Goal: Task Accomplishment & Management: Use online tool/utility

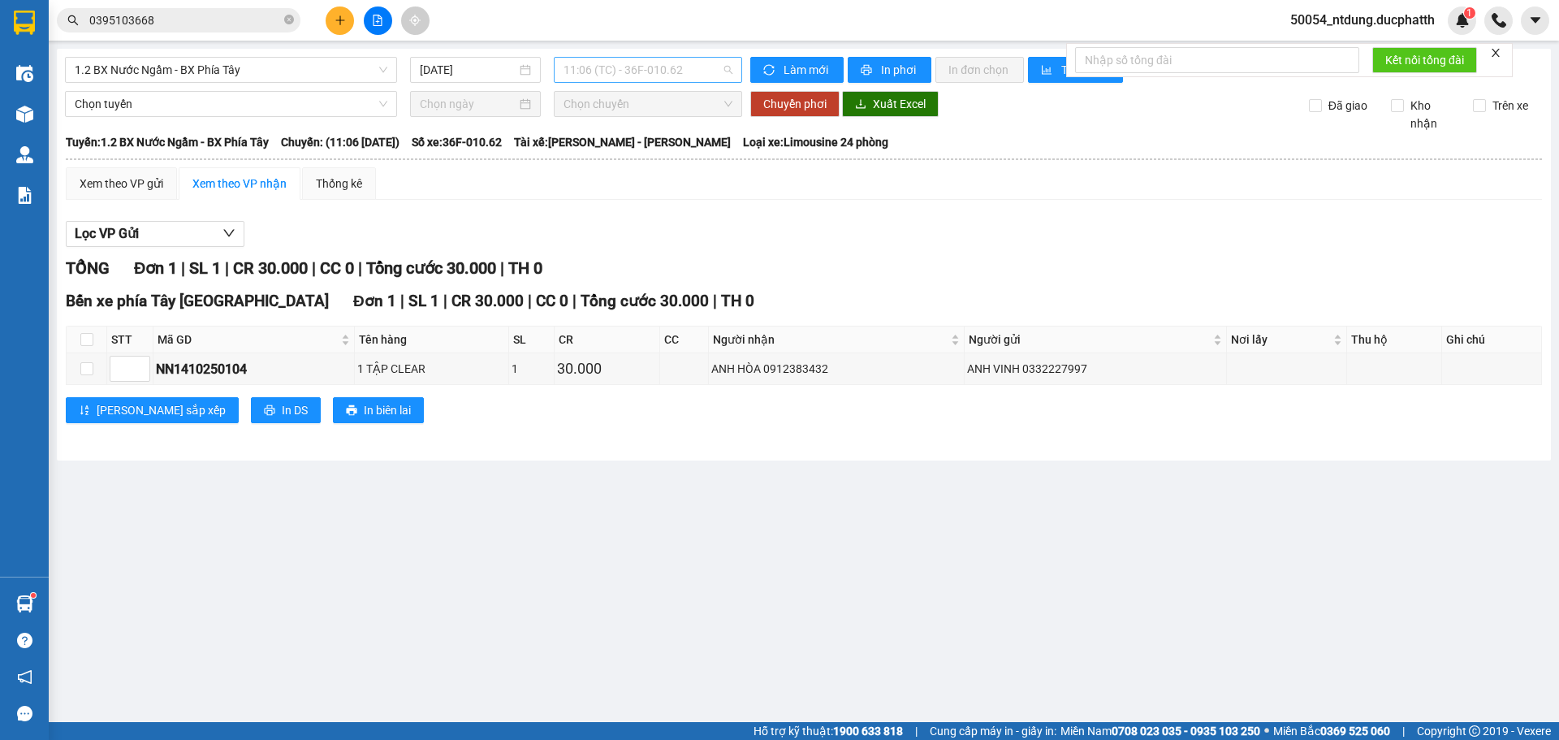
click at [694, 75] on span "11:06 (TC) - 36F-010.62" at bounding box center [648, 70] width 169 height 24
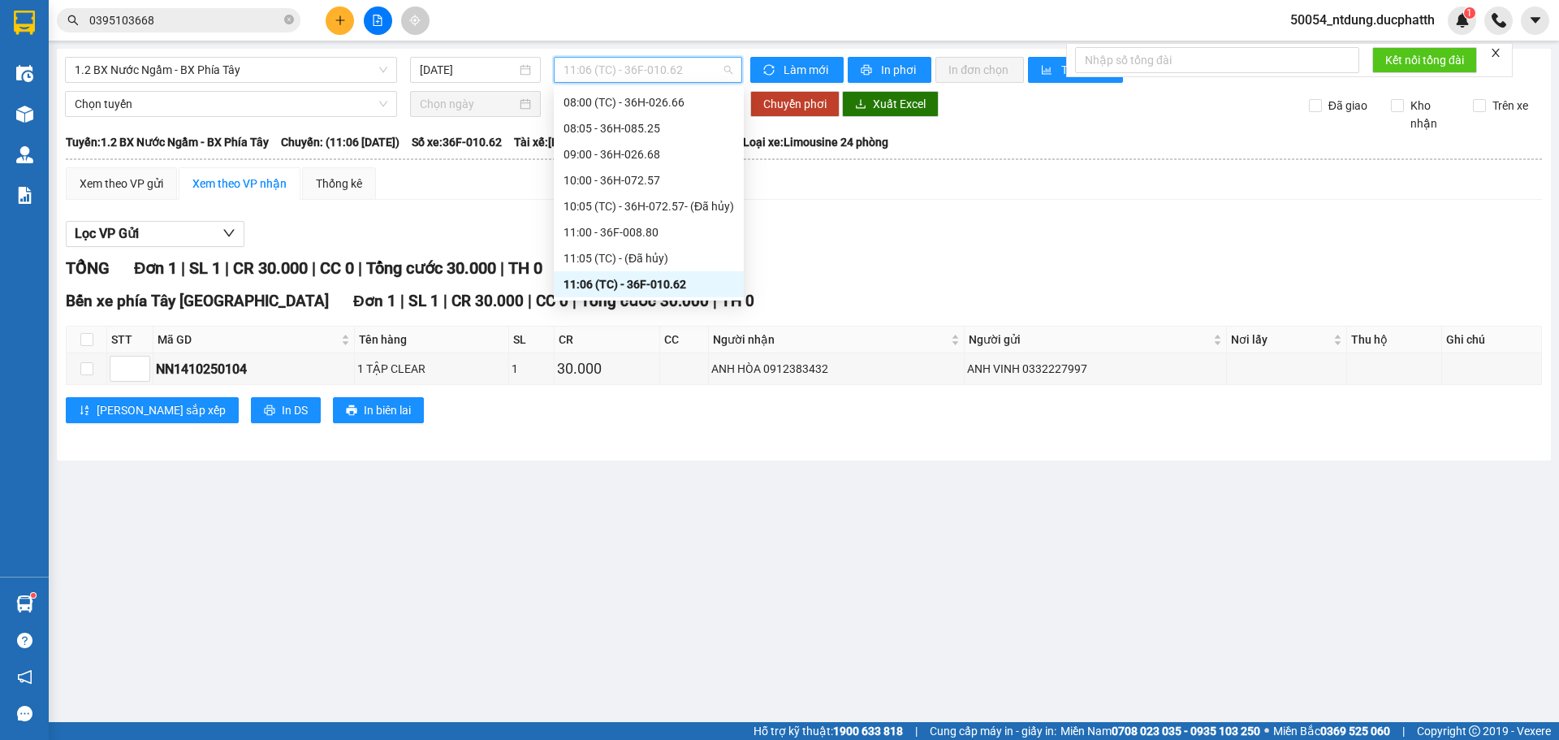
scroll to position [185, 0]
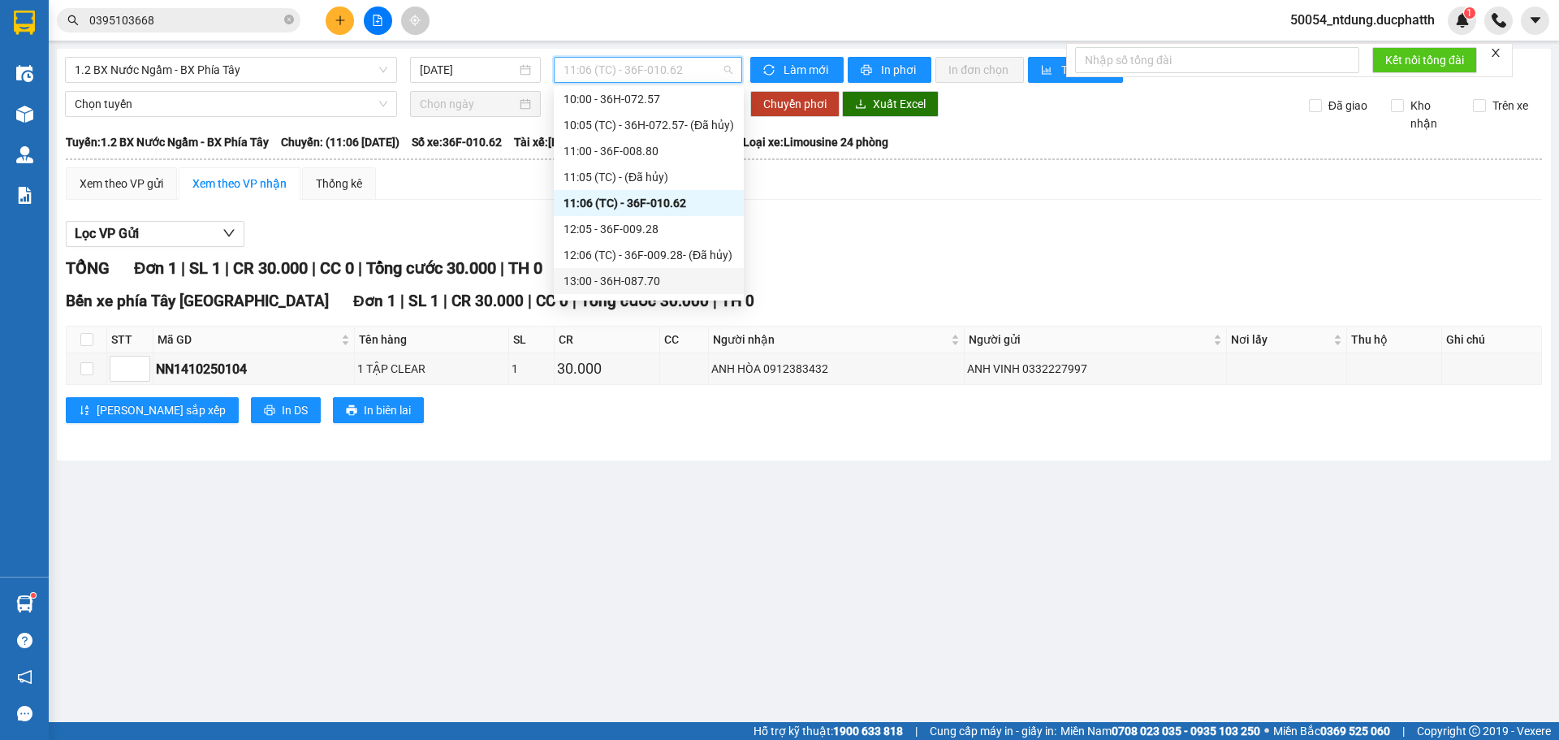
click at [687, 285] on div "13:00 - 36H-087.70" at bounding box center [649, 281] width 171 height 18
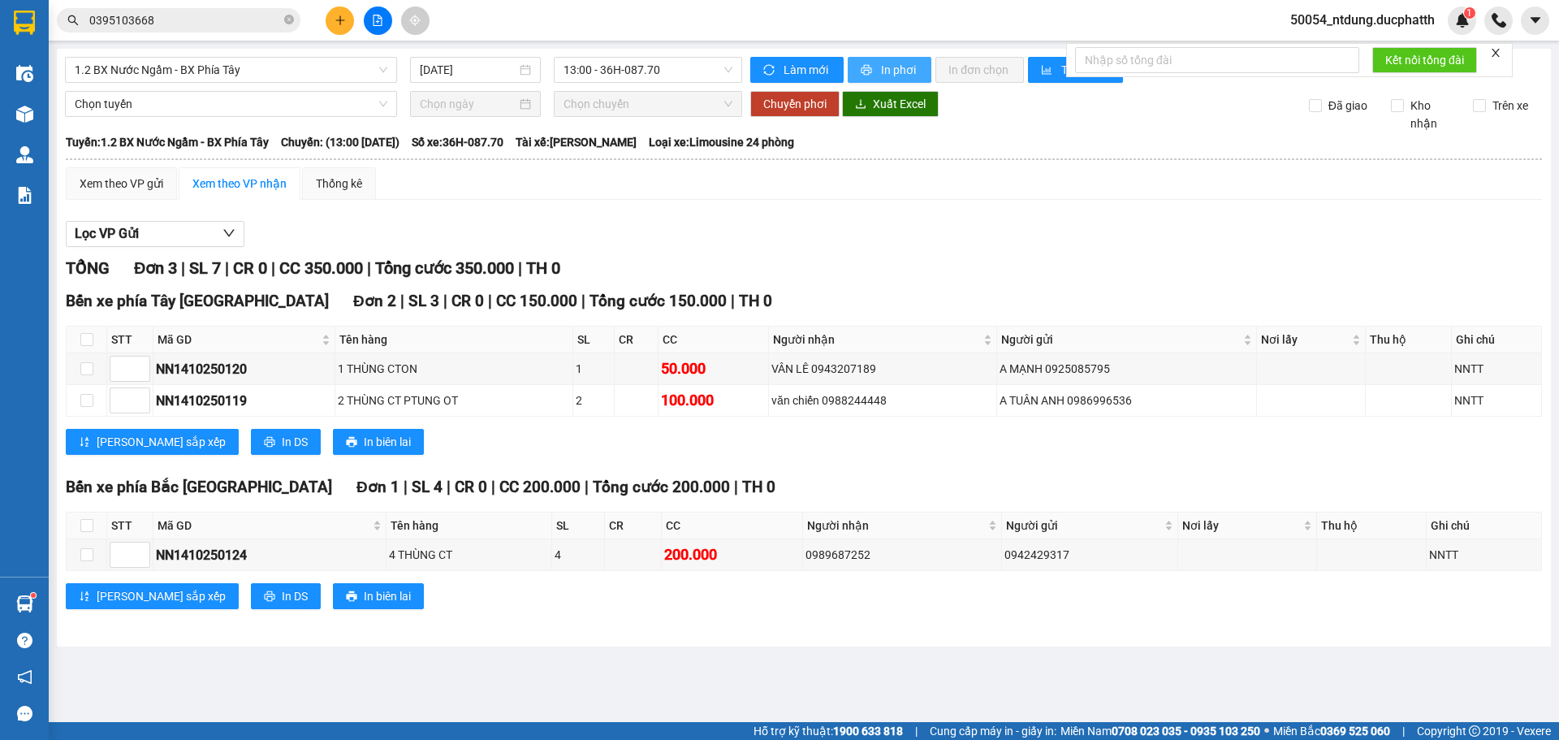
click at [884, 61] on span "In phơi" at bounding box center [899, 70] width 37 height 18
drag, startPoint x: 1373, startPoint y: 18, endPoint x: 1371, endPoint y: 28, distance: 9.9
click at [1373, 18] on span "50054_ntdung.ducphatth" at bounding box center [1363, 20] width 171 height 20
click at [1326, 57] on span "Đăng xuất" at bounding box center [1368, 50] width 139 height 18
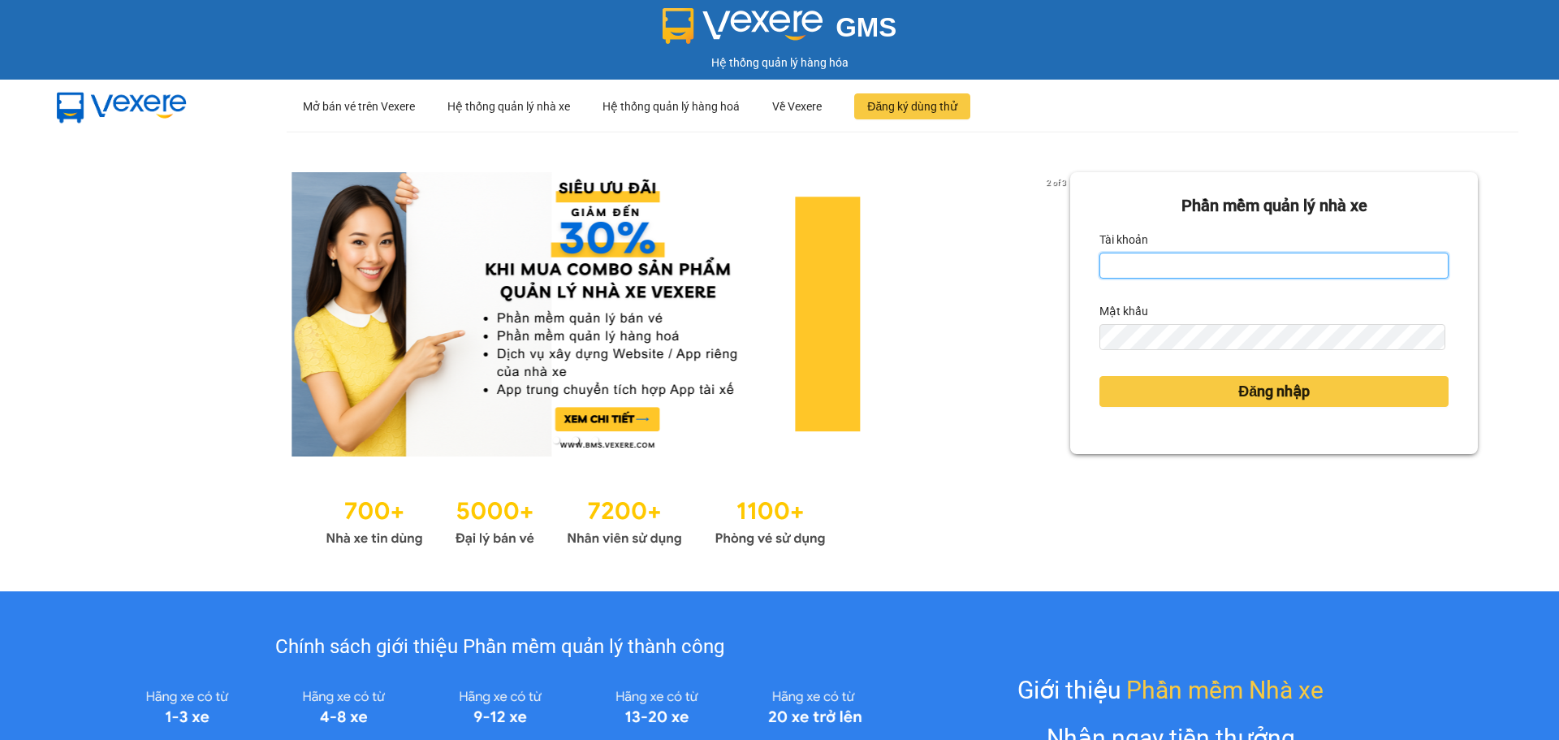
drag, startPoint x: 1135, startPoint y: 255, endPoint x: 1152, endPoint y: 293, distance: 41.8
click at [1135, 255] on input "Tài khoản" at bounding box center [1274, 266] width 349 height 26
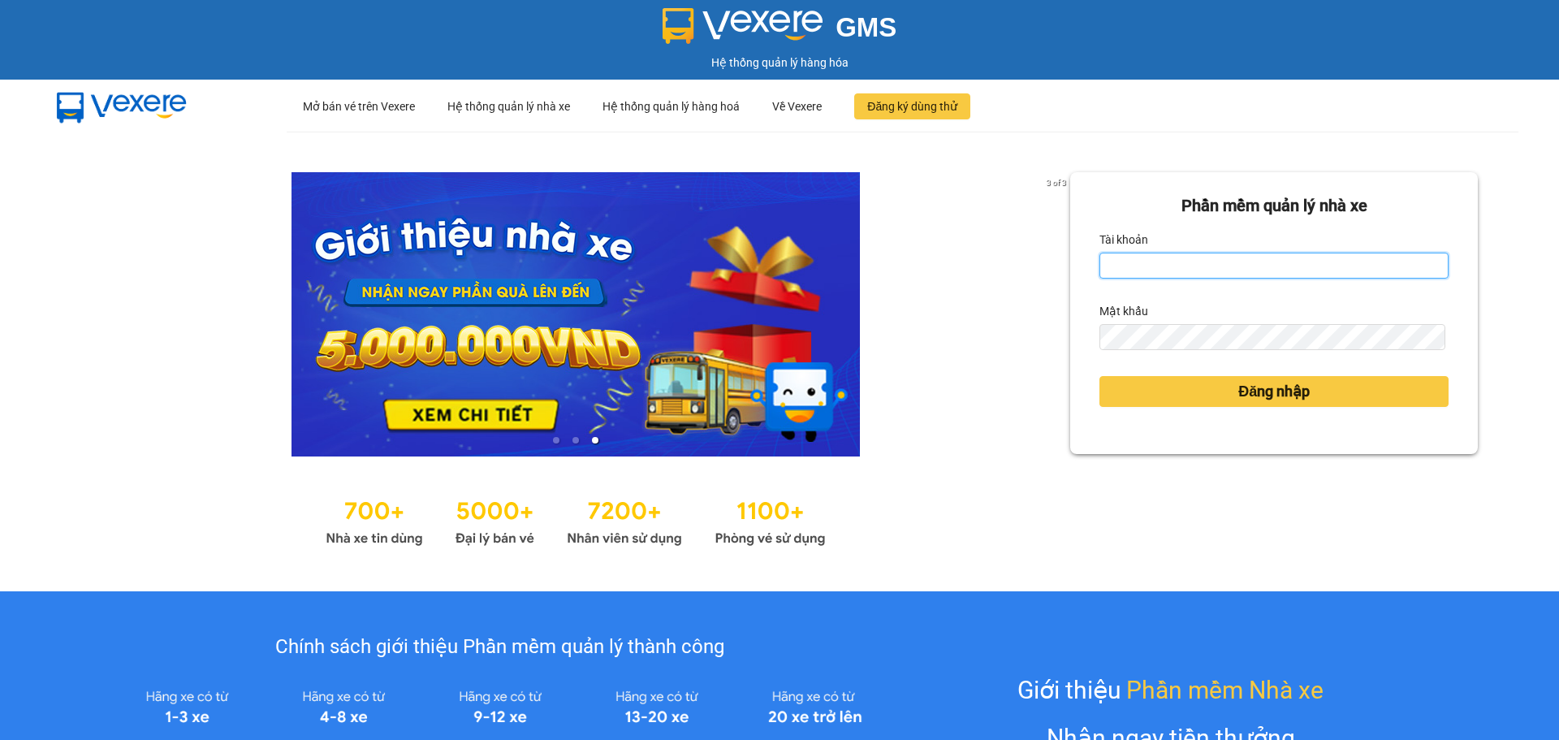
type input "tientung.ducphatth"
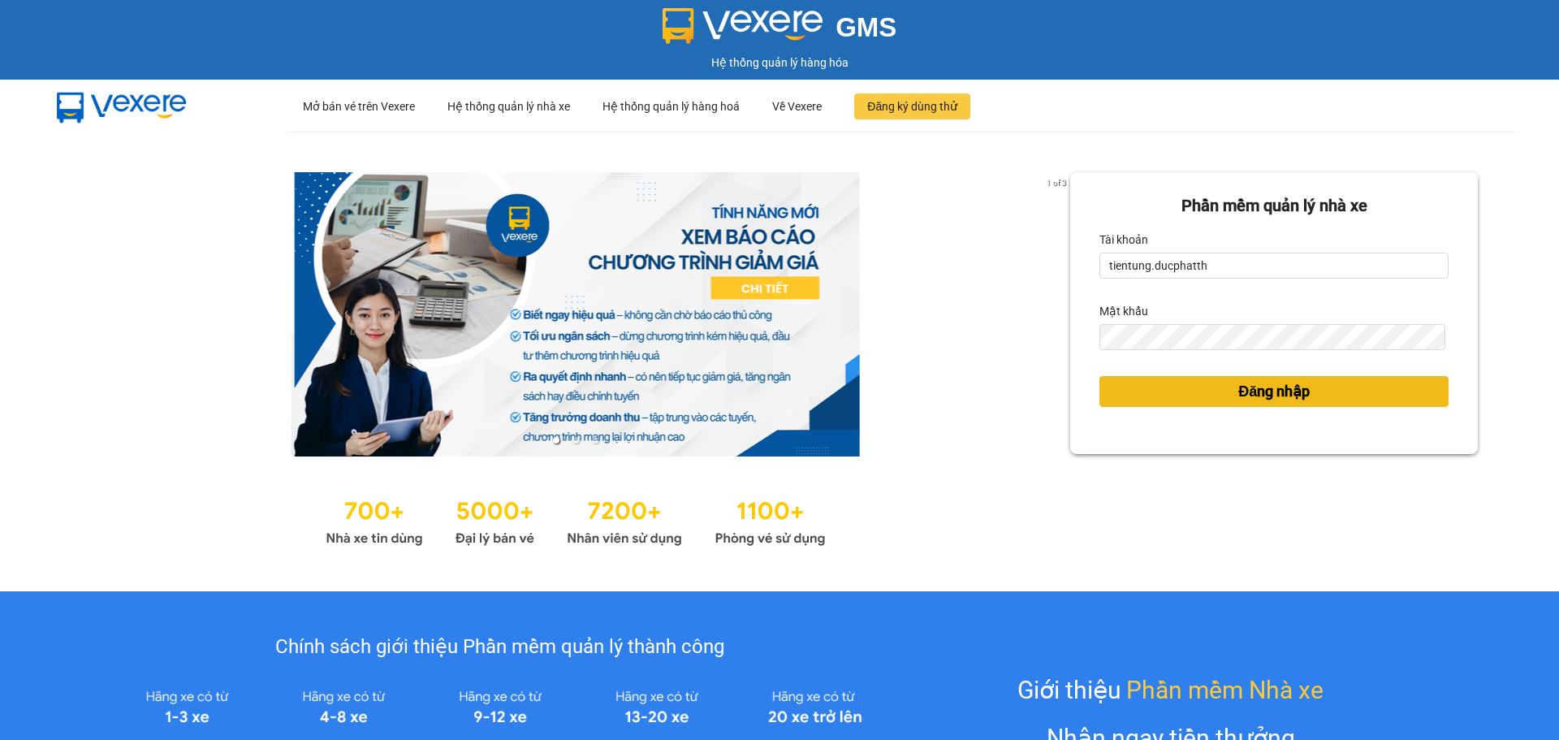
click at [1101, 391] on button "Đăng nhập" at bounding box center [1274, 391] width 349 height 31
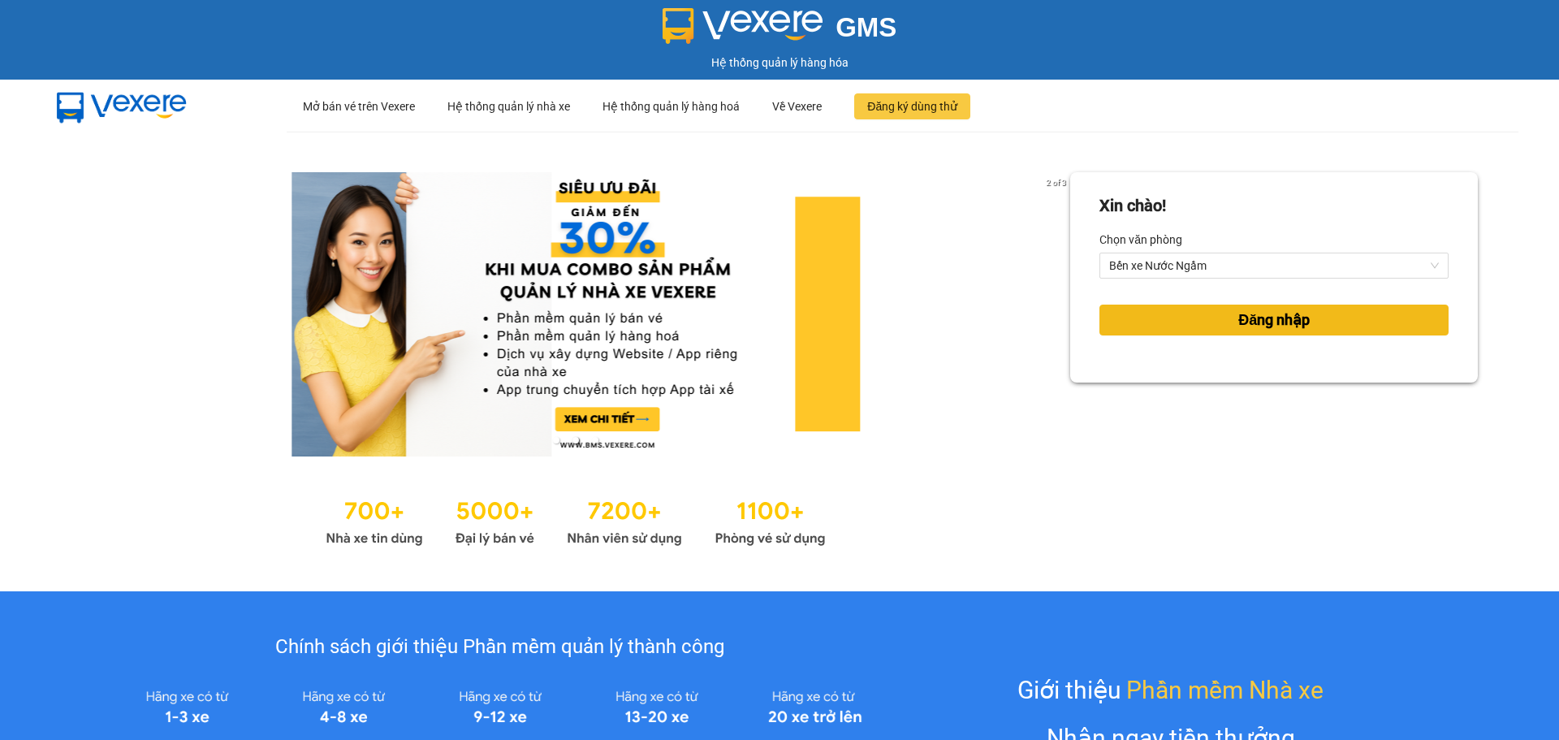
click at [1226, 307] on button "Đăng nhập" at bounding box center [1274, 320] width 349 height 31
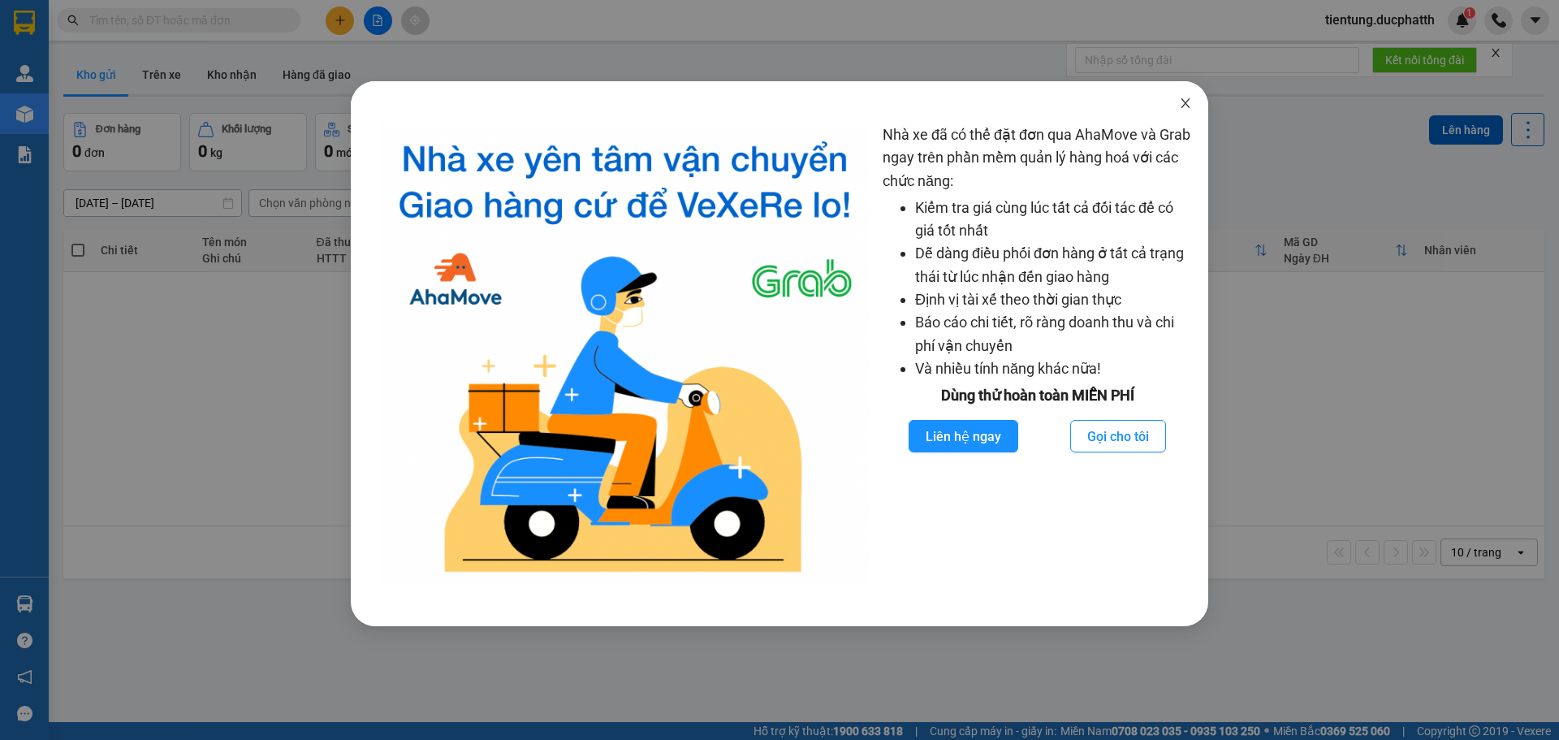
click at [1191, 98] on icon "close" at bounding box center [1185, 103] width 13 height 13
